Goal: Task Accomplishment & Management: Manage account settings

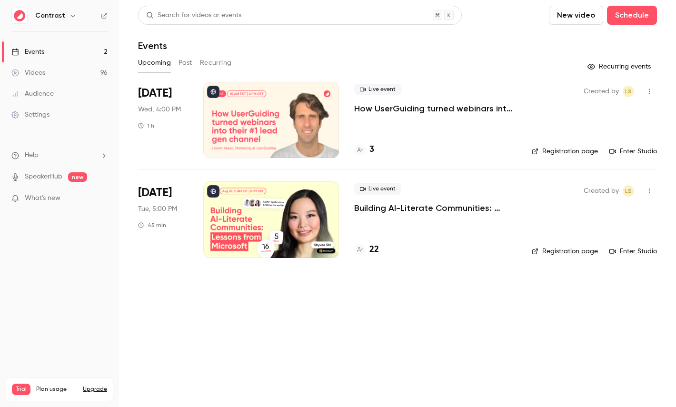
click at [70, 16] on icon "button" at bounding box center [73, 16] width 8 height 8
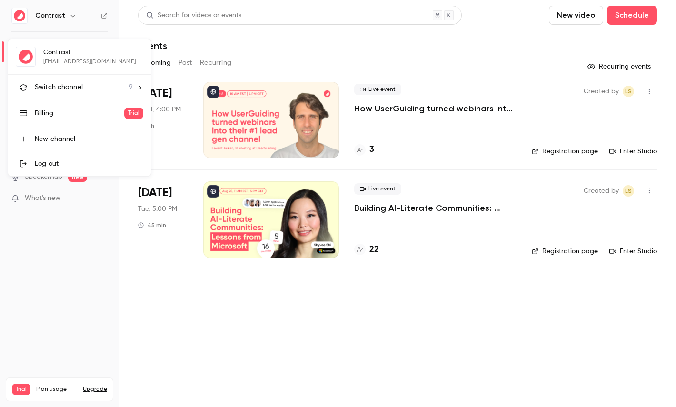
click at [67, 78] on li "Switch channel 9" at bounding box center [79, 87] width 143 height 25
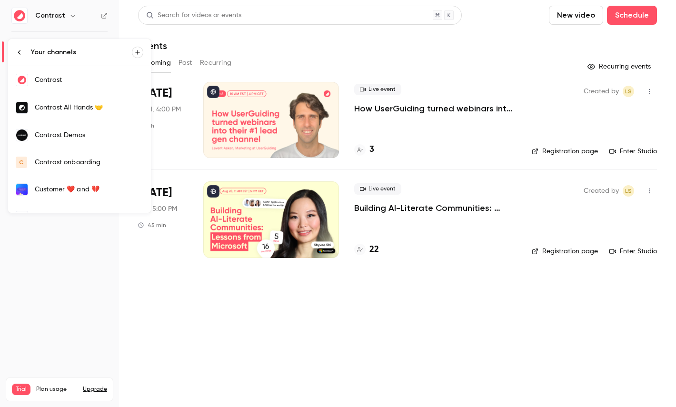
click at [79, 135] on div "Contrast Demos" at bounding box center [89, 135] width 109 height 10
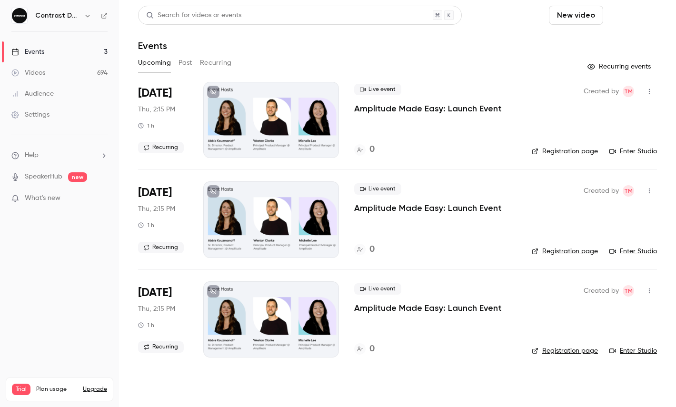
click at [615, 18] on button "Schedule" at bounding box center [632, 15] width 50 height 19
click at [597, 34] on li "One time event" at bounding box center [605, 41] width 103 height 25
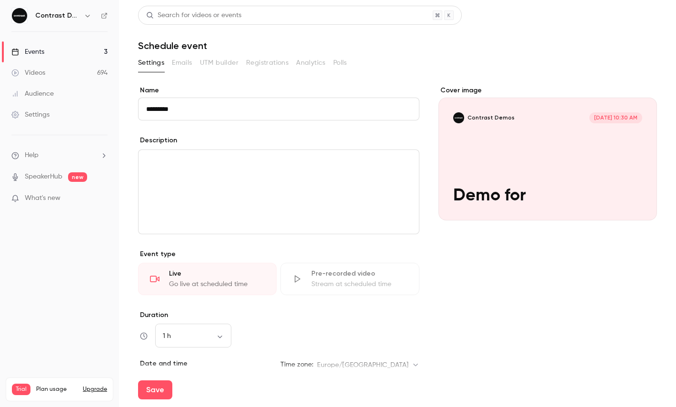
paste input "********"
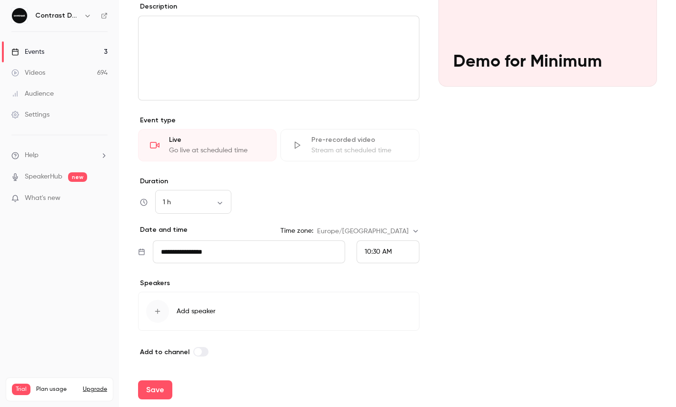
type input "**********"
click at [388, 248] on span "10:30 AM" at bounding box center [378, 251] width 27 height 7
click at [386, 188] on li "10:45 AM" at bounding box center [388, 181] width 62 height 25
click at [450, 188] on div "Cover image Contrast Demos Sep 15, 10:45 AM Demo for Minimum" at bounding box center [547, 154] width 218 height 405
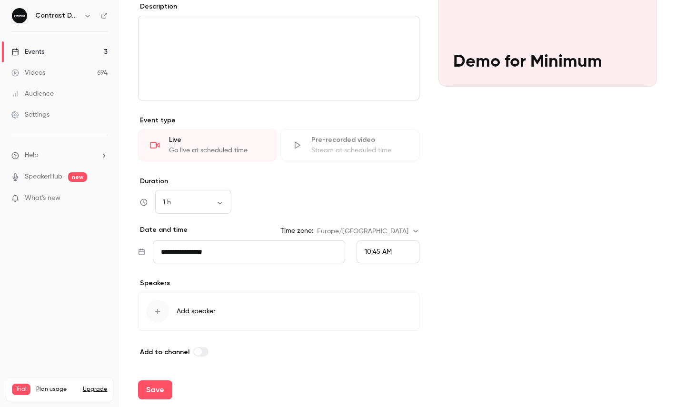
click at [150, 403] on div "Save" at bounding box center [397, 390] width 519 height 34
click at [150, 398] on button "Save" at bounding box center [155, 389] width 34 height 19
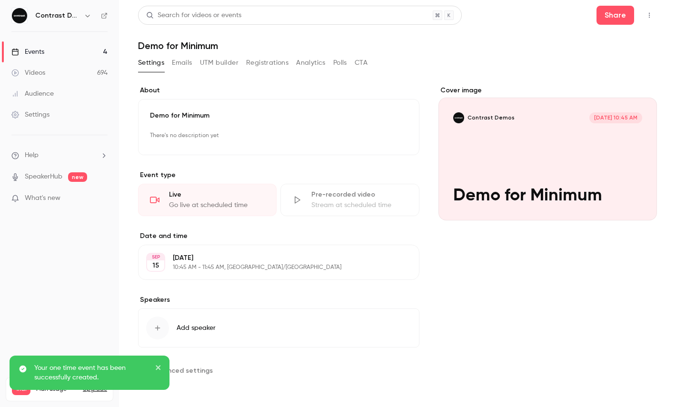
click at [657, 9] on main "**********" at bounding box center [397, 203] width 557 height 407
click at [656, 11] on button "button" at bounding box center [649, 15] width 15 height 15
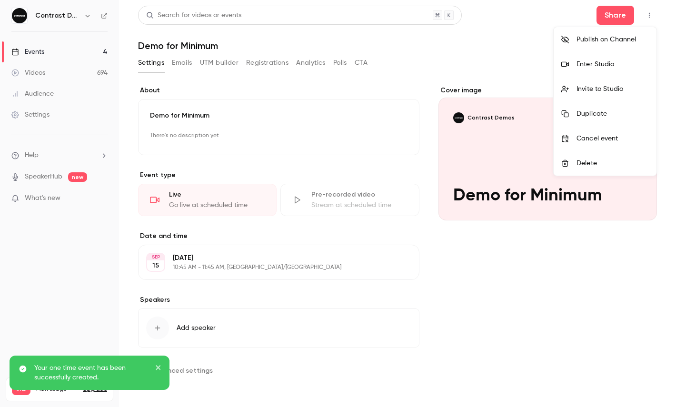
click at [615, 65] on div "Enter Studio" at bounding box center [612, 64] width 72 height 10
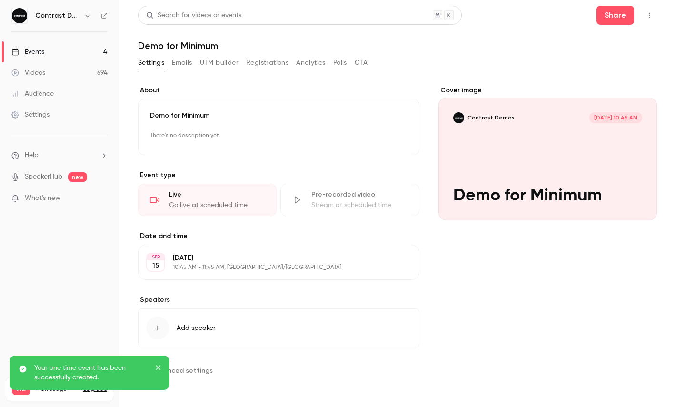
click at [89, 13] on icon "button" at bounding box center [88, 16] width 8 height 8
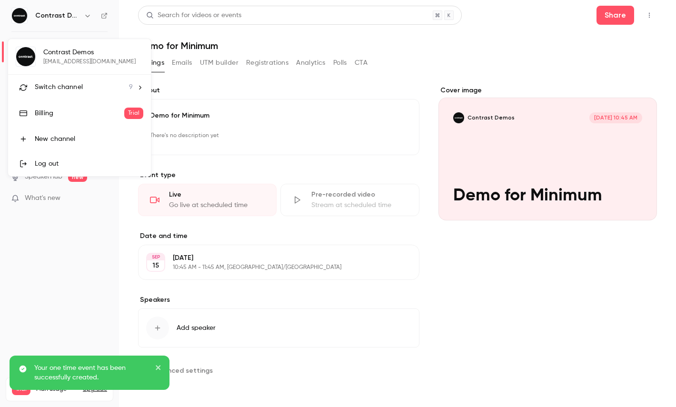
click at [69, 88] on span "Switch channel" at bounding box center [59, 87] width 48 height 10
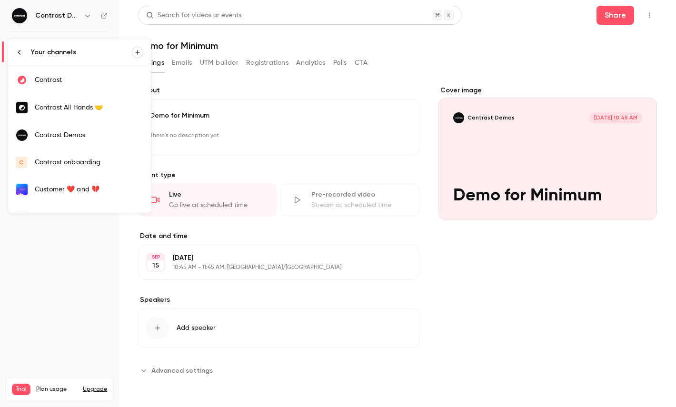
click at [70, 87] on link "Contrast" at bounding box center [79, 80] width 143 height 28
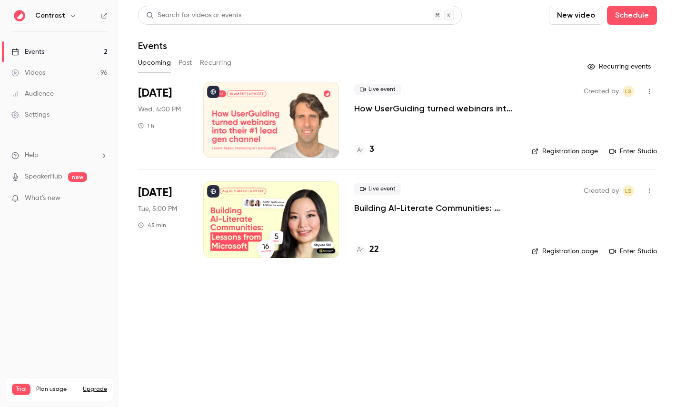
click at [650, 94] on icon "button" at bounding box center [649, 91] width 8 height 7
click at [346, 309] on div at bounding box center [338, 203] width 676 height 407
click at [55, 71] on link "Videos 96" at bounding box center [59, 72] width 119 height 21
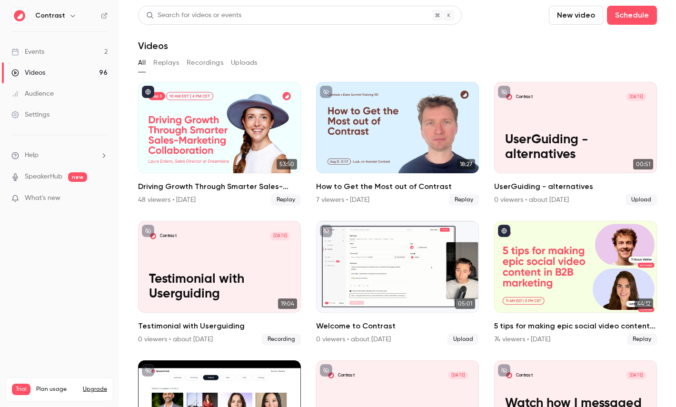
click at [75, 45] on link "Events 2" at bounding box center [59, 51] width 119 height 21
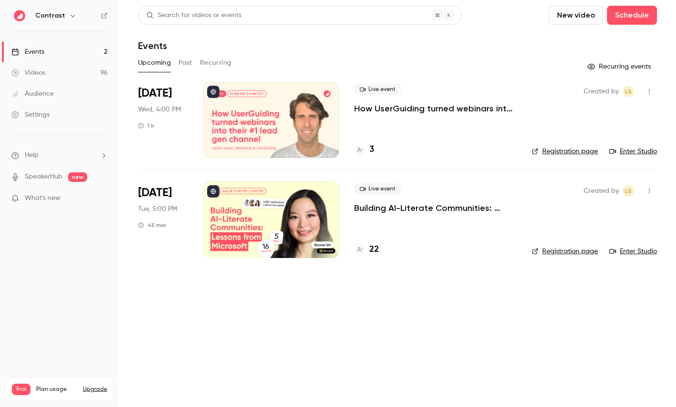
click at [244, 108] on div at bounding box center [271, 120] width 136 height 76
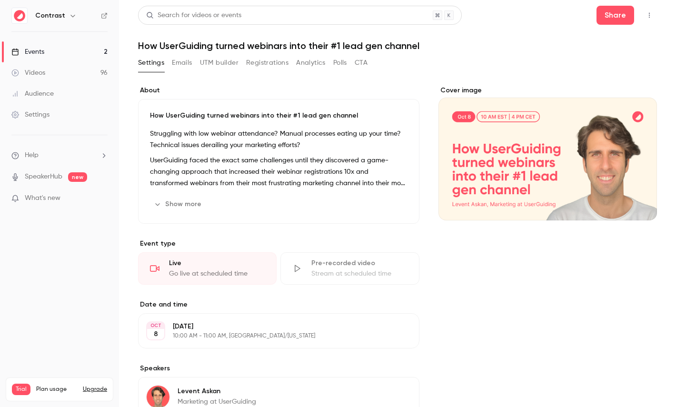
click at [261, 58] on button "Registrations" at bounding box center [267, 62] width 42 height 15
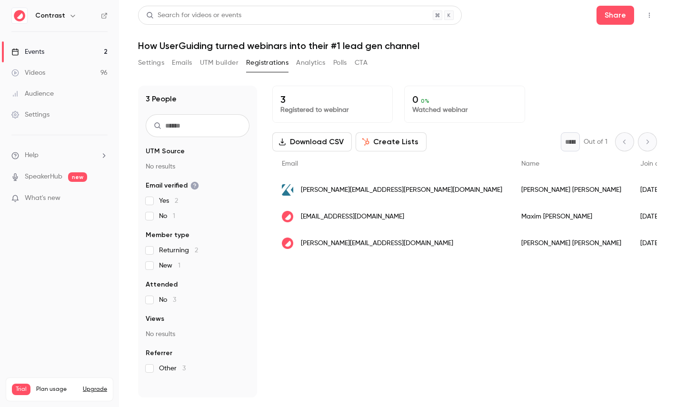
click at [402, 190] on div "jessica.mckenzie@kisters.com.au" at bounding box center [391, 190] width 239 height 27
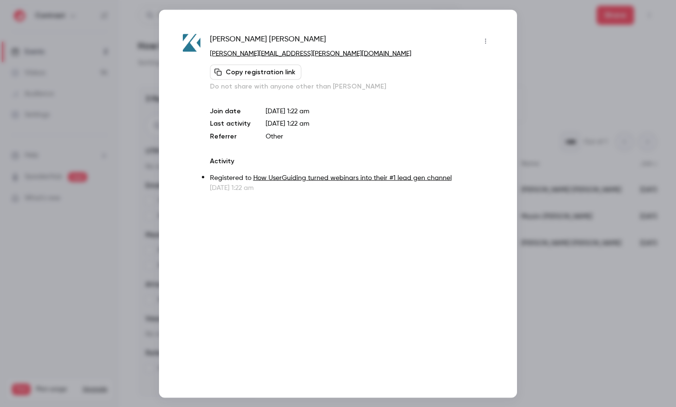
click at [478, 38] on button "button" at bounding box center [485, 40] width 15 height 15
click at [547, 92] on div at bounding box center [338, 203] width 676 height 407
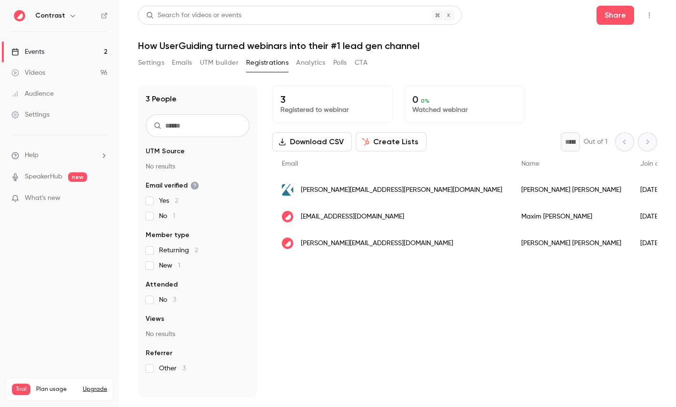
click at [146, 64] on button "Settings" at bounding box center [151, 62] width 26 height 15
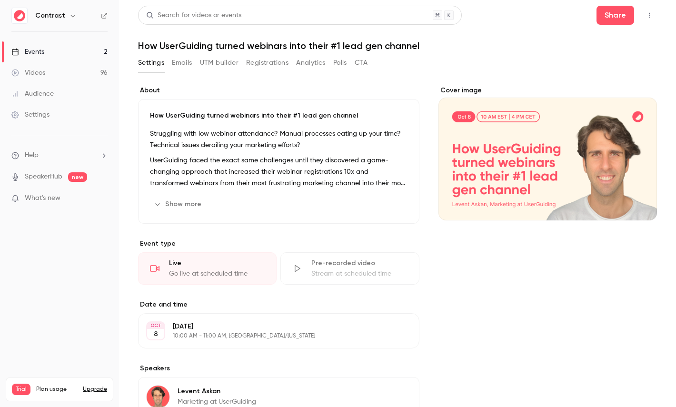
click at [220, 60] on button "UTM builder" at bounding box center [219, 62] width 39 height 15
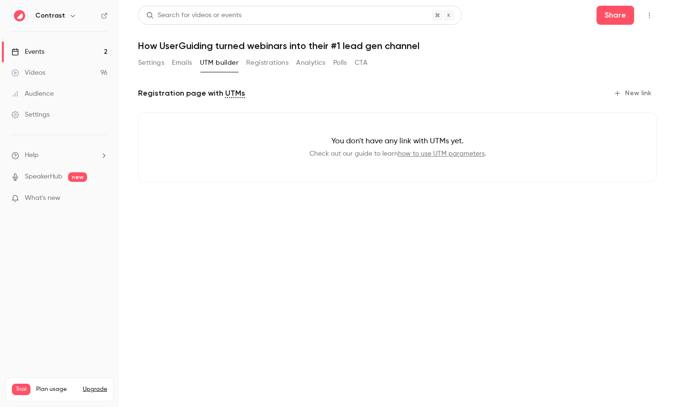
click at [637, 94] on button "New link" at bounding box center [633, 93] width 47 height 15
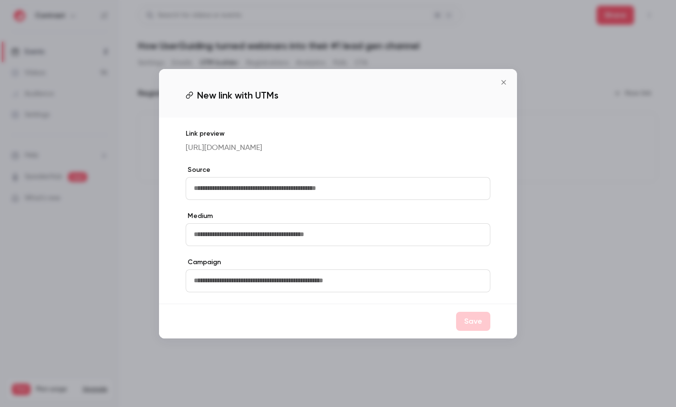
click at [237, 186] on input "text" at bounding box center [338, 188] width 305 height 23
type input "********"
type input "*"
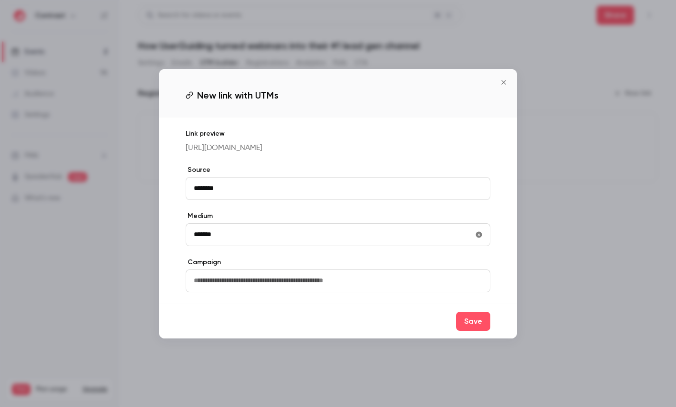
type input "*******"
click at [221, 287] on input "text" at bounding box center [338, 280] width 305 height 23
type input "**********"
click at [476, 330] on button "Save" at bounding box center [473, 321] width 34 height 19
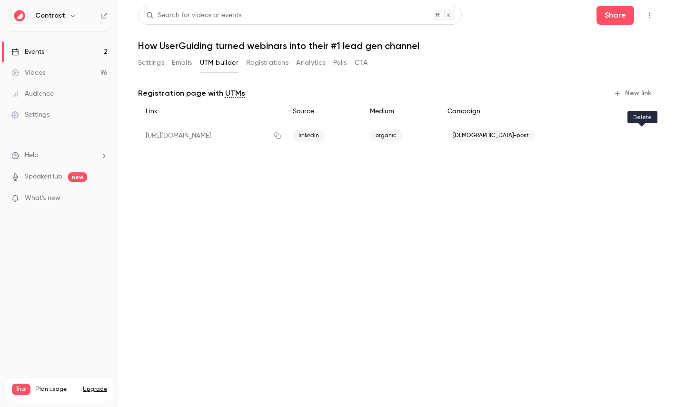
click at [643, 136] on icon "button" at bounding box center [641, 135] width 7 height 7
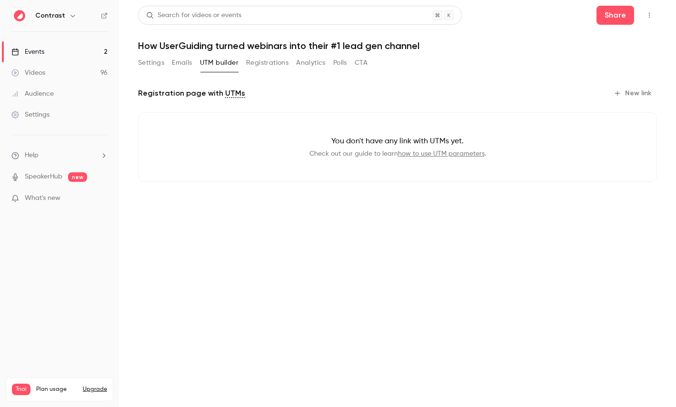
click at [63, 72] on link "Videos 96" at bounding box center [59, 72] width 119 height 21
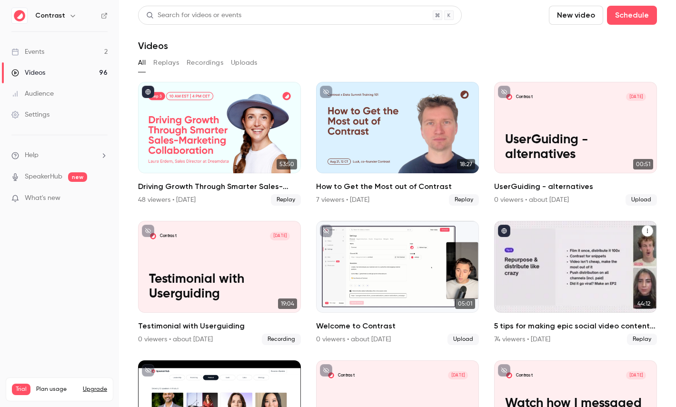
click at [592, 271] on div "5 tips for making epic social video content in B2B marketing" at bounding box center [575, 266] width 163 height 91
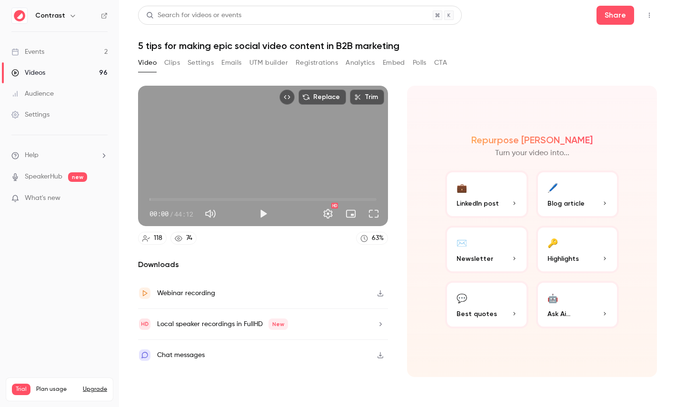
click at [323, 64] on button "Registrations" at bounding box center [317, 62] width 42 height 15
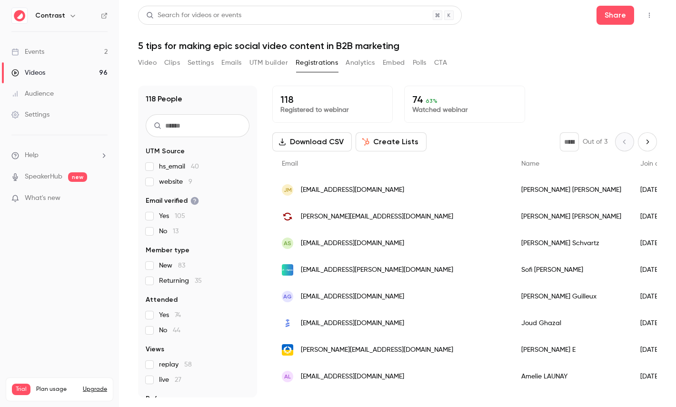
scroll to position [44, 0]
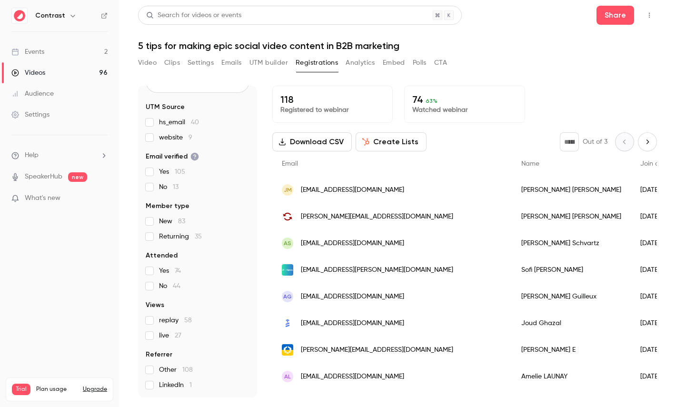
click at [358, 59] on button "Analytics" at bounding box center [361, 62] width 30 height 15
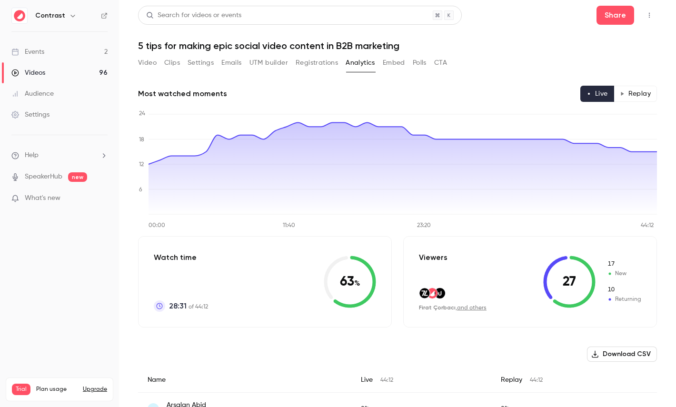
click at [640, 95] on button "Replay" at bounding box center [634, 94] width 43 height 16
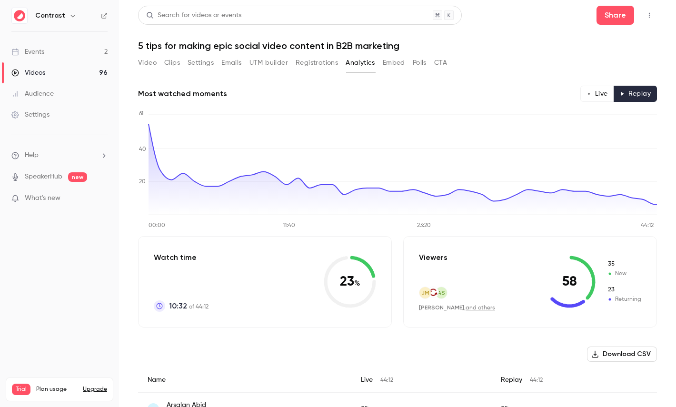
click at [597, 93] on button "Live" at bounding box center [597, 94] width 34 height 16
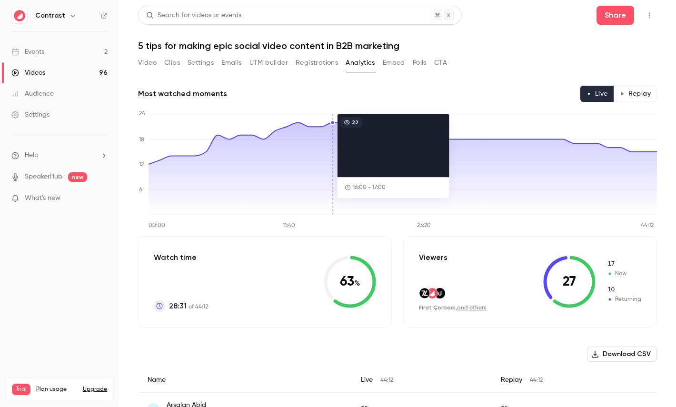
type button "live"
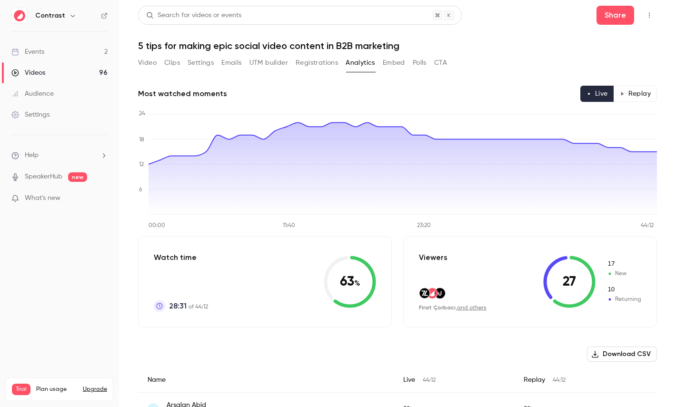
click at [422, 63] on button "Polls" at bounding box center [420, 62] width 14 height 15
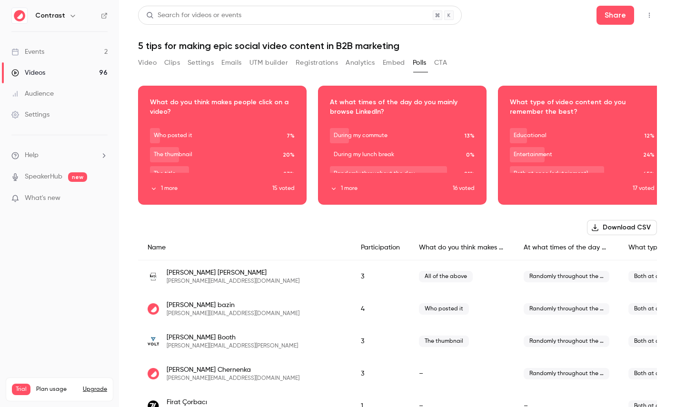
click at [446, 63] on button "CTA" at bounding box center [440, 62] width 13 height 15
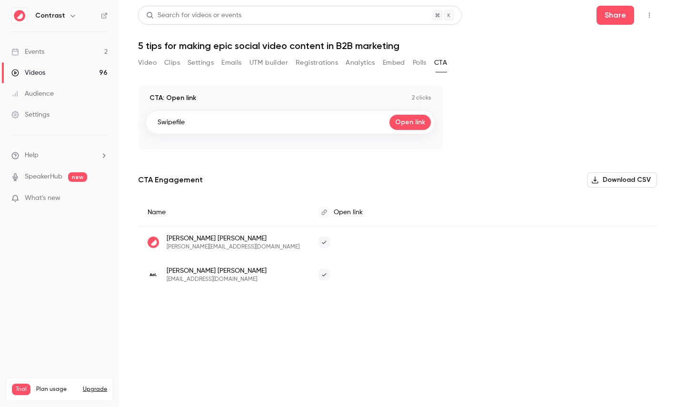
click at [76, 70] on link "Videos 96" at bounding box center [59, 72] width 119 height 21
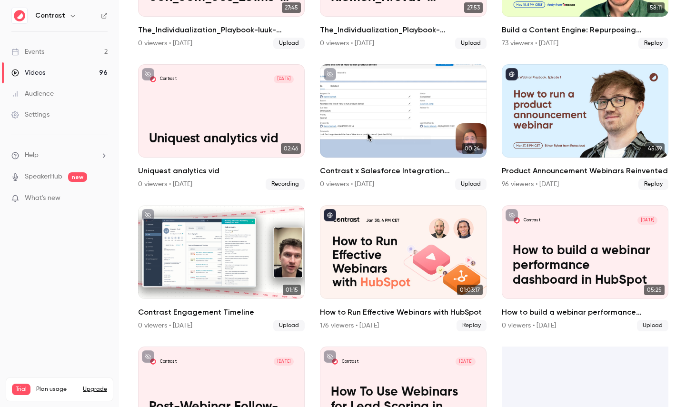
scroll to position [653, 0]
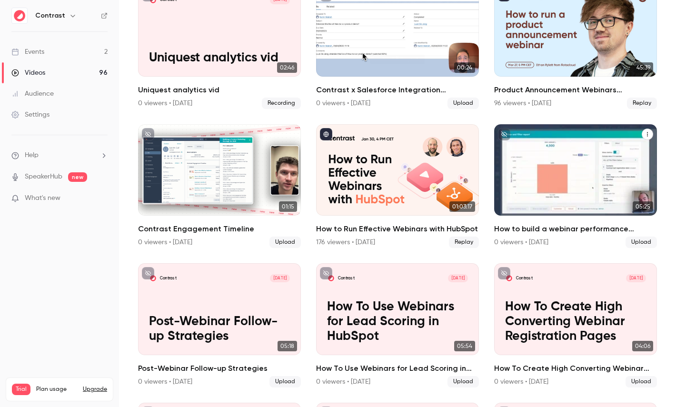
click at [554, 187] on p "How to build a webinar performance dashboard in HubSpot" at bounding box center [575, 182] width 141 height 44
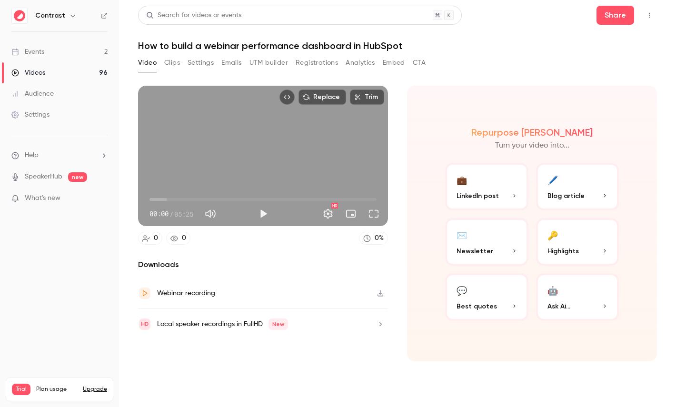
click at [172, 64] on button "Clips" at bounding box center [172, 62] width 16 height 15
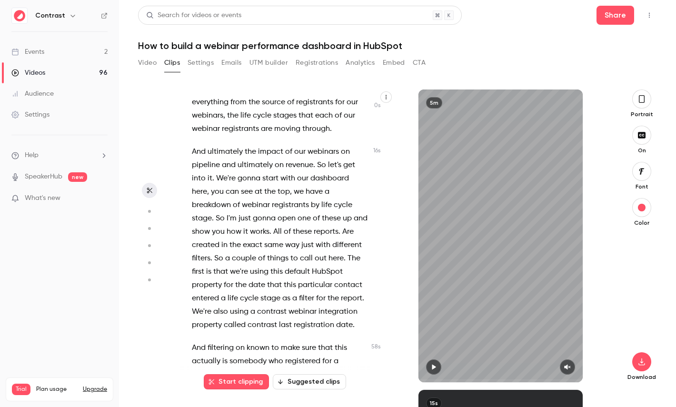
scroll to position [51, 0]
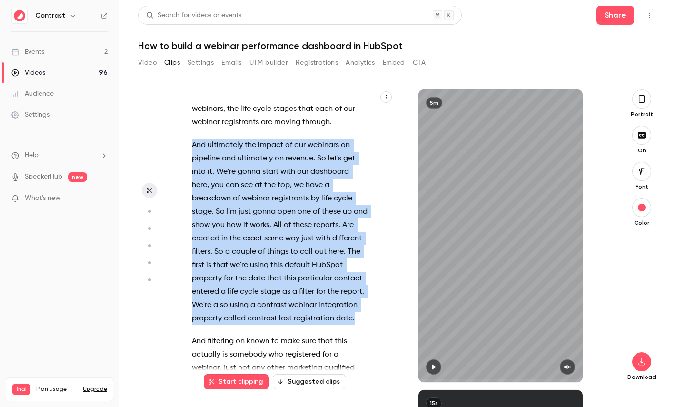
drag, startPoint x: 358, startPoint y: 315, endPoint x: 185, endPoint y: 144, distance: 243.7
click at [184, 143] on div "Hi , in this video , I'm going to show you how to build a webinar performance d…" at bounding box center [284, 240] width 209 height 283
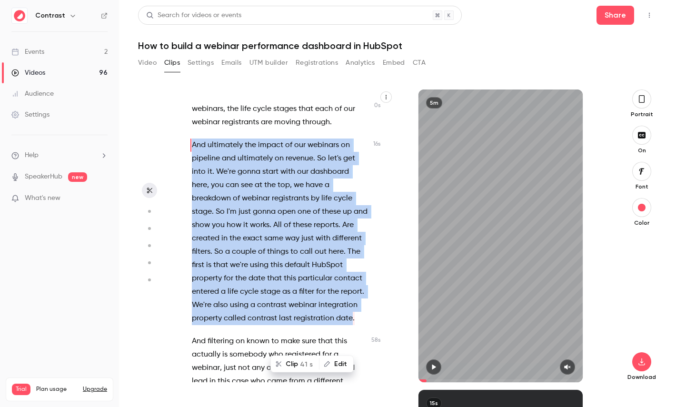
scroll to position [0, 0]
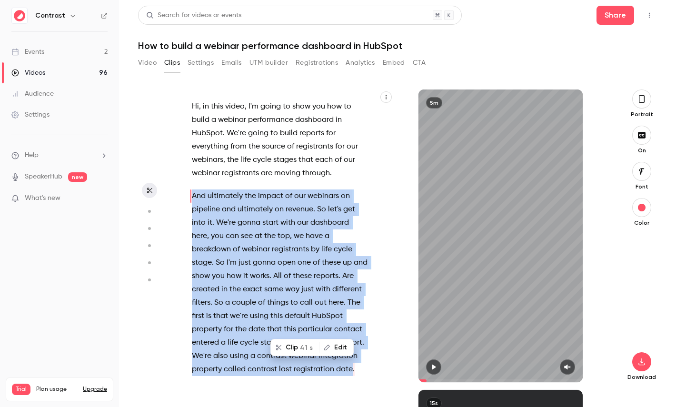
click at [299, 345] on button "Clip 41 s" at bounding box center [294, 347] width 47 height 15
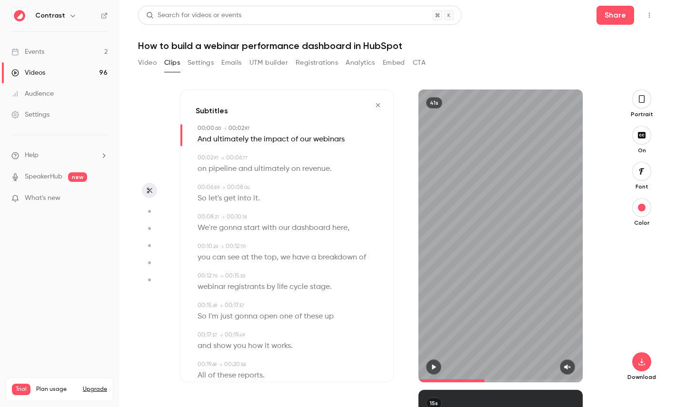
type input "*"
click at [638, 99] on icon "button" at bounding box center [642, 99] width 8 height 10
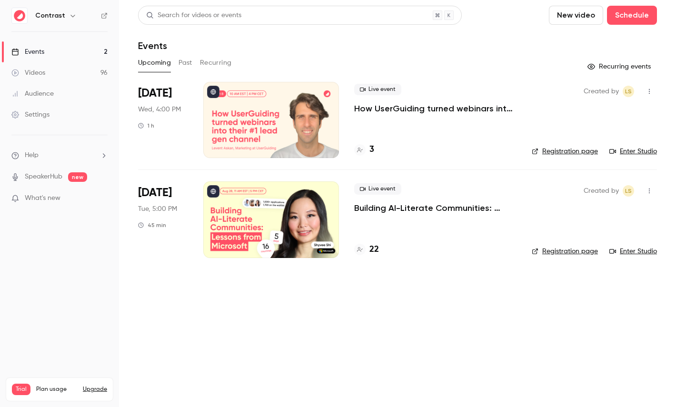
click at [72, 13] on icon "button" at bounding box center [73, 16] width 8 height 8
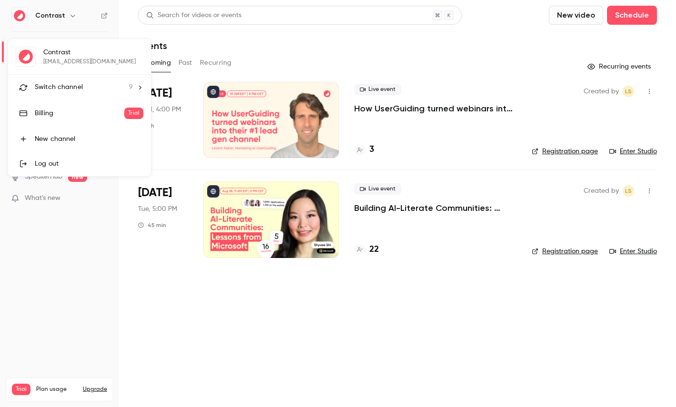
click at [69, 87] on span "Switch channel" at bounding box center [59, 87] width 48 height 10
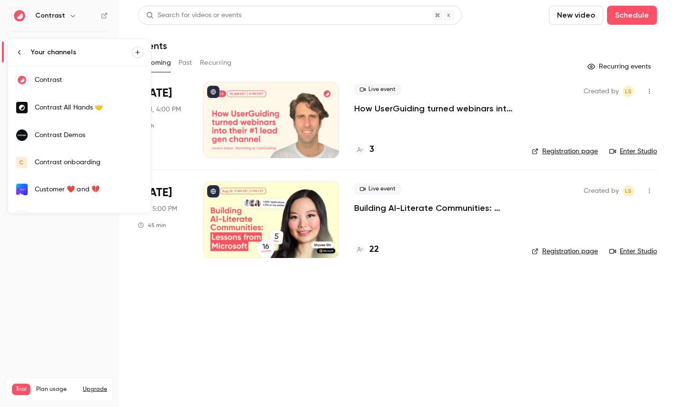
click at [72, 129] on link "Contrast Demos" at bounding box center [79, 135] width 143 height 28
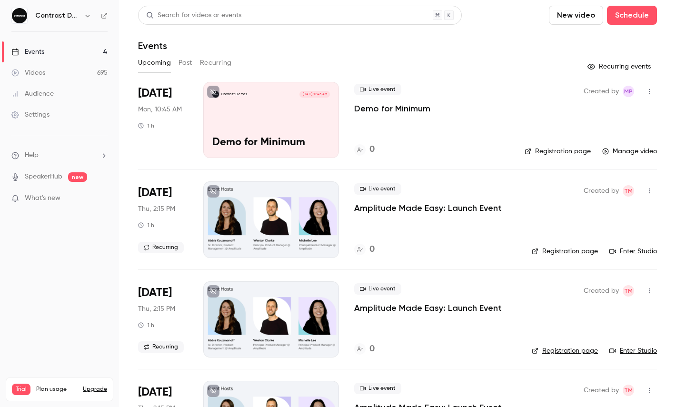
click at [66, 69] on link "Videos 695" at bounding box center [59, 72] width 119 height 21
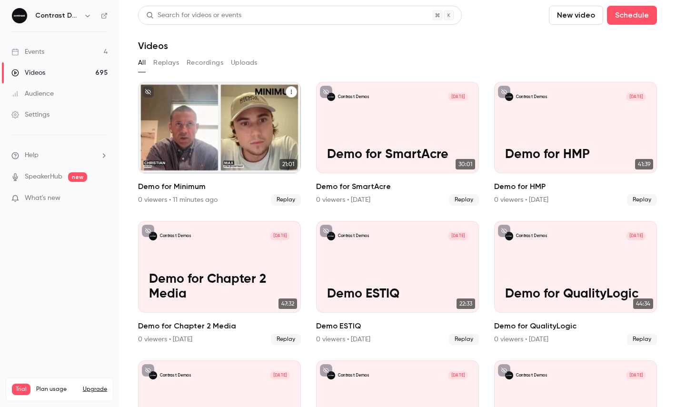
click at [221, 117] on div "Contrast Demos Sep 15 Demo for Minimum" at bounding box center [219, 127] width 163 height 91
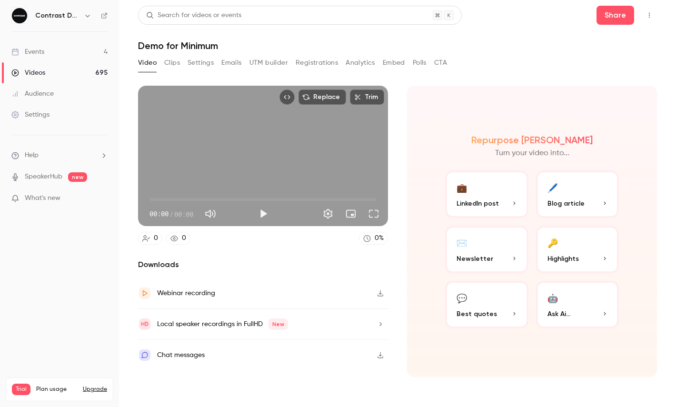
click at [194, 135] on div "Replace Trim 00:00 00:00 / 00:00" at bounding box center [263, 156] width 250 height 140
click at [167, 199] on span "00:00" at bounding box center [262, 199] width 227 height 15
click at [257, 129] on div "Replace Trim 01:44 01:44 / 21:01 HD" at bounding box center [263, 156] width 250 height 140
type input "*****"
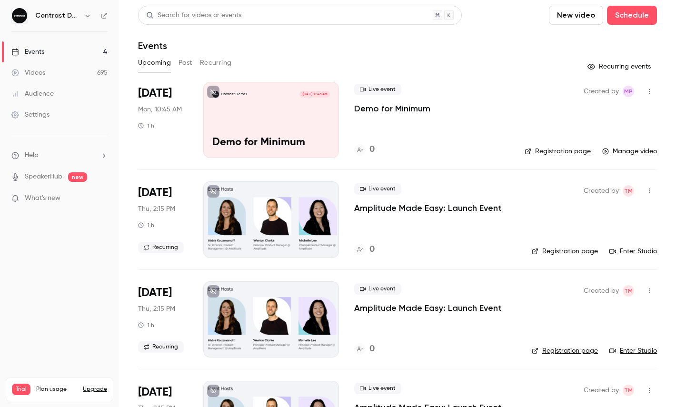
click at [88, 13] on icon "button" at bounding box center [88, 16] width 8 height 8
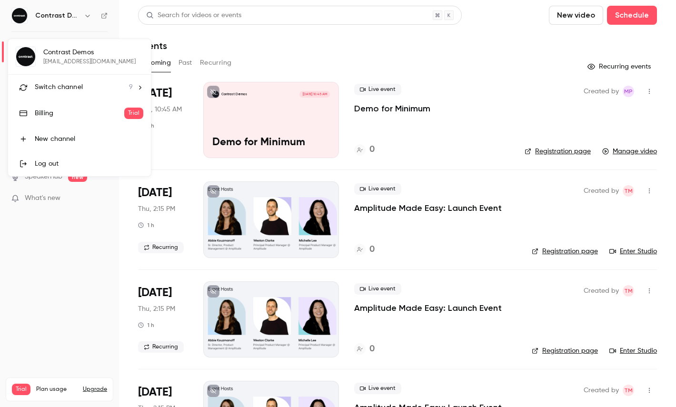
click at [79, 83] on span "Switch channel" at bounding box center [59, 87] width 48 height 10
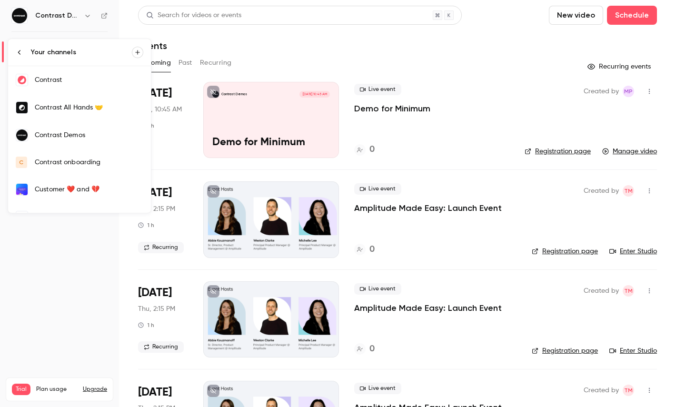
click at [70, 75] on div "Contrast" at bounding box center [89, 80] width 109 height 10
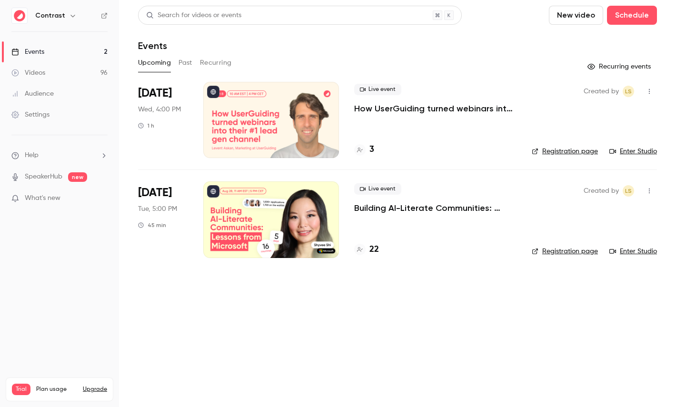
click at [60, 82] on link "Videos 96" at bounding box center [59, 72] width 119 height 21
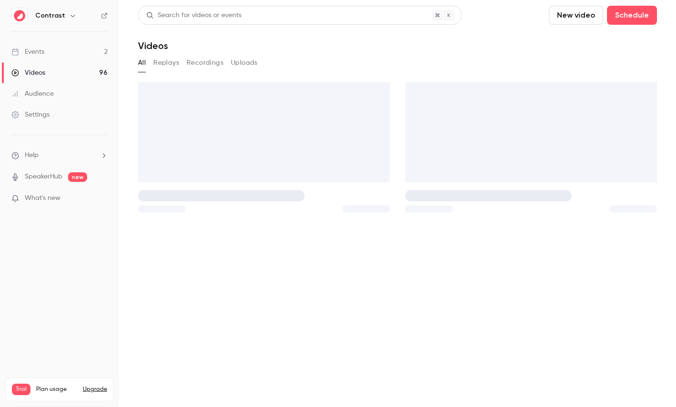
click at [60, 89] on link "Audience" at bounding box center [59, 93] width 119 height 21
